Goal: Communication & Community: Answer question/provide support

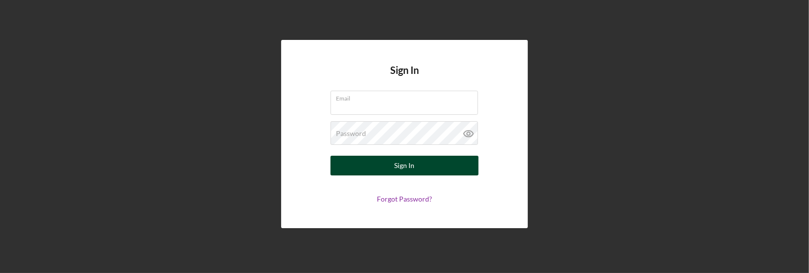
type input "shareenwarshanna@gmail.com"
click at [400, 170] on div "Sign In" at bounding box center [405, 166] width 20 height 20
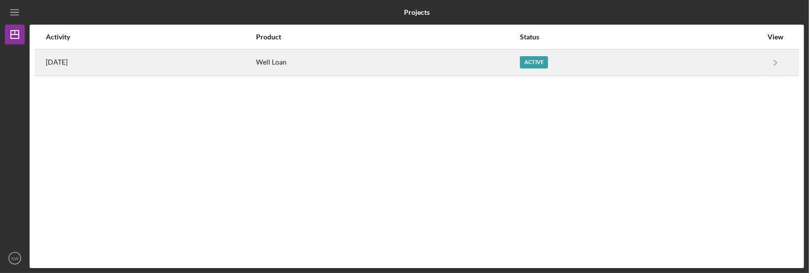
click at [319, 67] on div "Well Loan" at bounding box center [387, 62] width 263 height 25
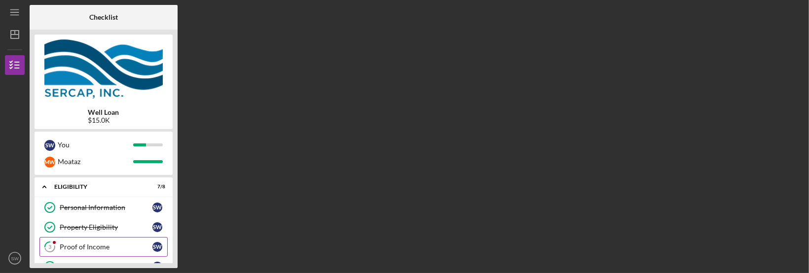
drag, startPoint x: 96, startPoint y: 243, endPoint x: 106, endPoint y: 244, distance: 9.4
click at [96, 243] on div "Proof of Income" at bounding box center [106, 247] width 93 height 8
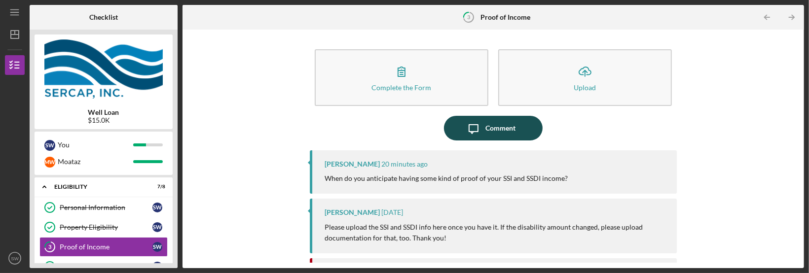
click at [518, 126] on button "Icon/Message Comment" at bounding box center [493, 128] width 99 height 25
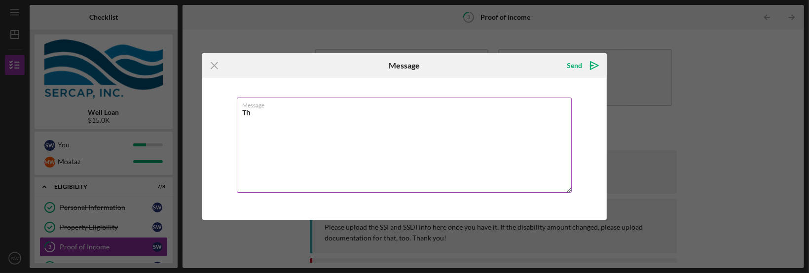
type textarea "T"
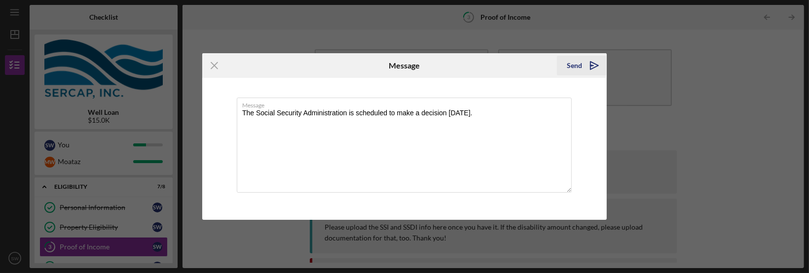
type textarea "The Social Security Administration is scheduled to make a decision [DATE]."
click at [576, 70] on div "Send" at bounding box center [574, 66] width 15 height 20
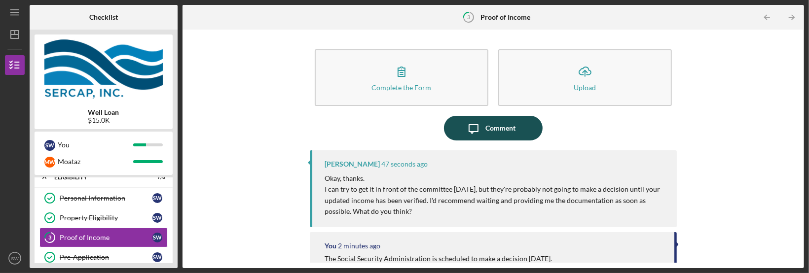
click at [490, 128] on div "Comment" at bounding box center [501, 128] width 30 height 25
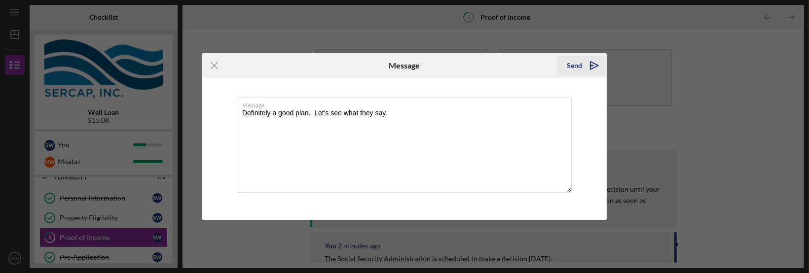
type textarea "Definitely a good plan. Let's see what they say."
click at [565, 65] on button "Send Icon/icon-invite-send" at bounding box center [582, 66] width 50 height 20
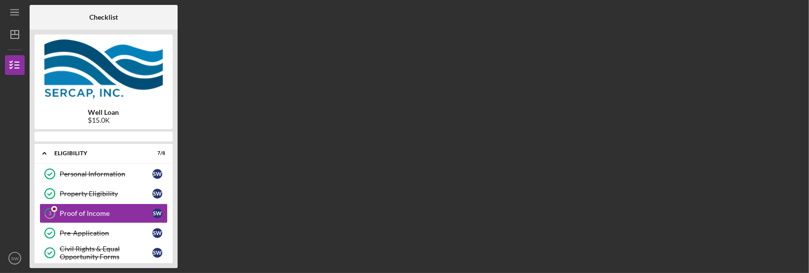
scroll to position [9, 0]
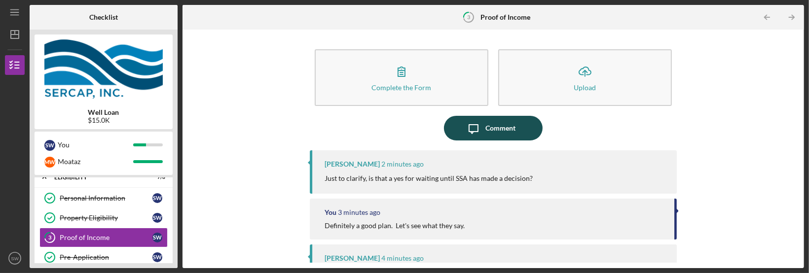
click at [493, 131] on div "Comment" at bounding box center [501, 128] width 30 height 25
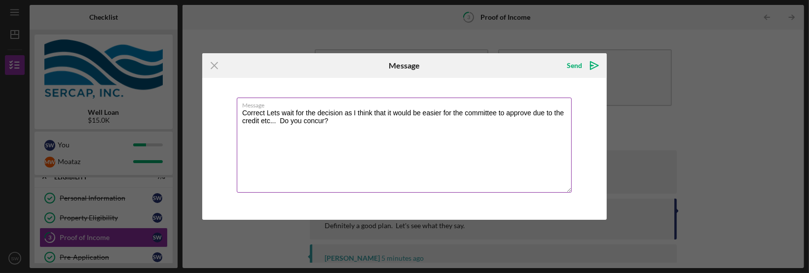
drag, startPoint x: 278, startPoint y: 119, endPoint x: 287, endPoint y: 120, distance: 8.9
click at [278, 119] on textarea "Correct Lets wait for the decision as I think that it would be easier for the c…" at bounding box center [404, 145] width 335 height 95
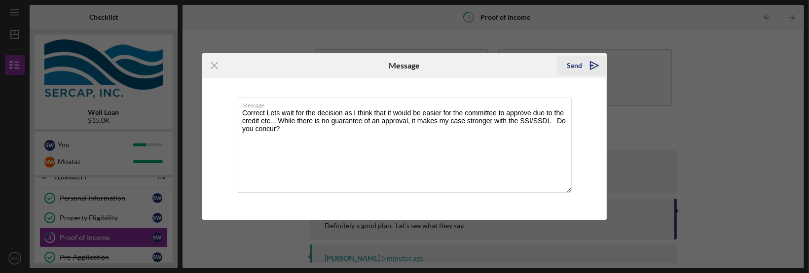
type textarea "Correct Lets wait for the decision as I think that it would be easier for the c…"
click at [573, 68] on div "Send" at bounding box center [574, 66] width 15 height 20
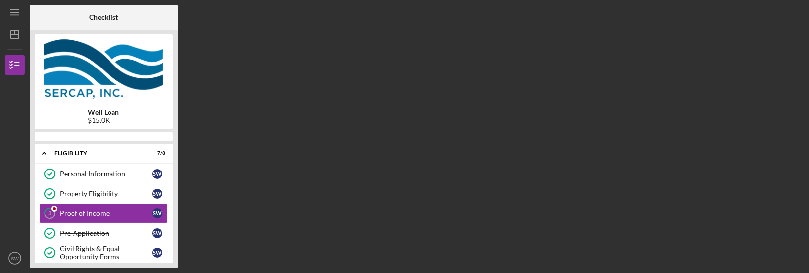
scroll to position [9, 0]
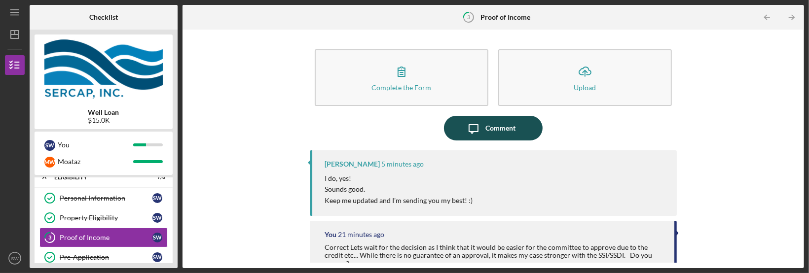
click at [484, 122] on button "Icon/Message Comment" at bounding box center [493, 128] width 99 height 25
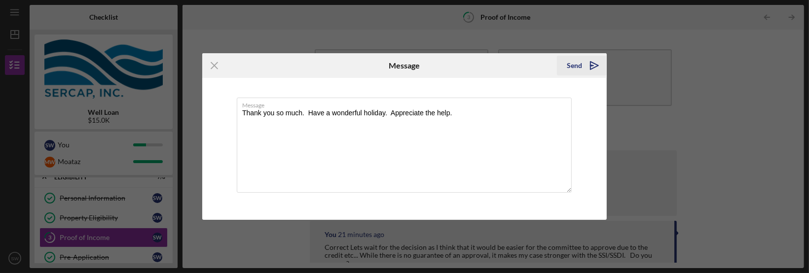
type textarea "Thank you so much. Have a wonderful holiday. Appreciate the help."
drag, startPoint x: 574, startPoint y: 64, endPoint x: 567, endPoint y: 66, distance: 7.2
click at [574, 65] on div "Send" at bounding box center [574, 66] width 15 height 20
